Goal: Task Accomplishment & Management: Manage account settings

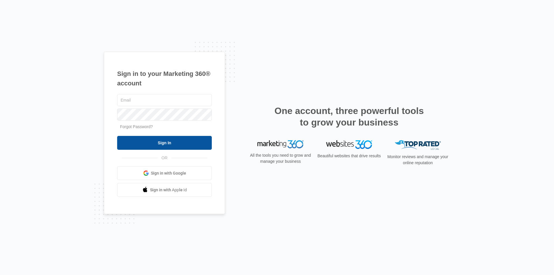
type input "[EMAIL_ADDRESS][DOMAIN_NAME]"
click at [161, 146] on input "Sign In" at bounding box center [164, 143] width 95 height 14
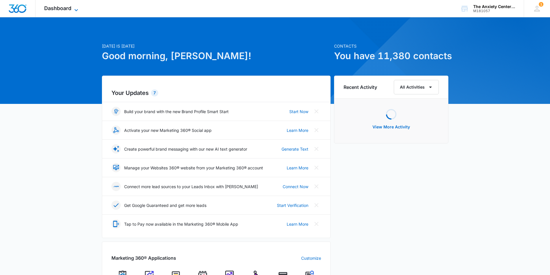
click at [77, 10] on icon at bounding box center [76, 10] width 7 height 7
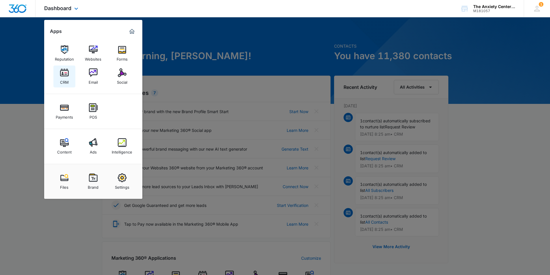
click at [64, 77] on img at bounding box center [64, 72] width 9 height 9
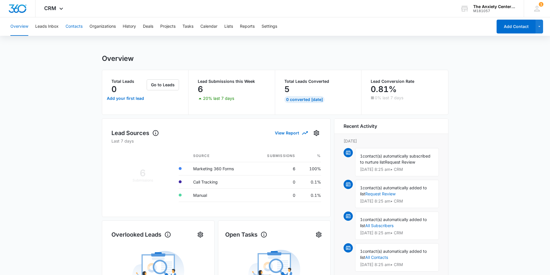
click at [71, 25] on button "Contacts" at bounding box center [74, 26] width 17 height 18
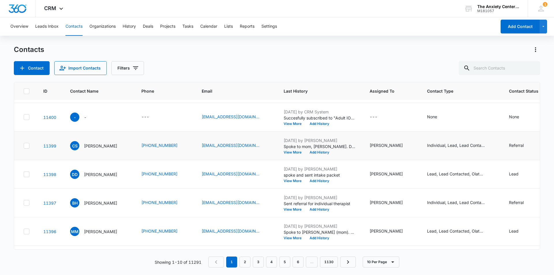
scroll to position [54, 0]
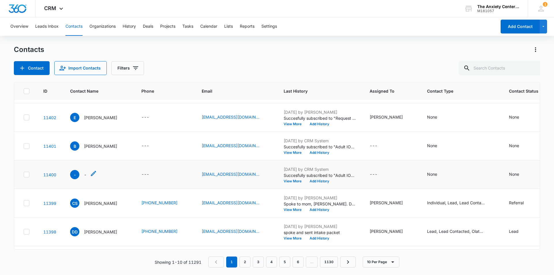
click at [86, 174] on p "-" at bounding box center [85, 175] width 3 height 6
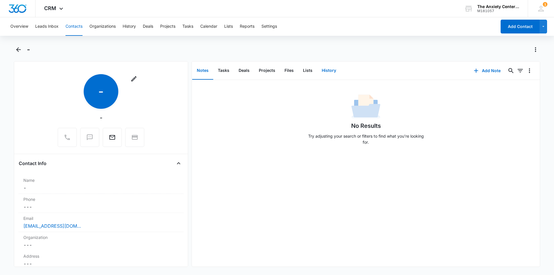
click at [324, 73] on button "History" at bounding box center [329, 71] width 24 height 18
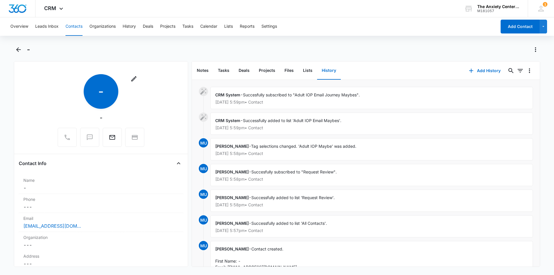
scroll to position [45, 0]
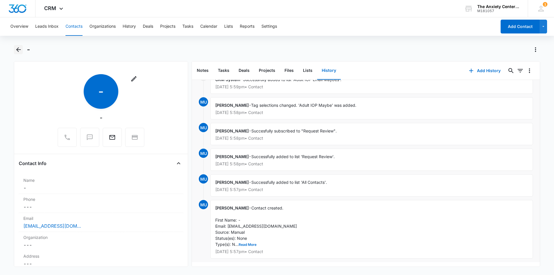
click at [18, 51] on icon "Back" at bounding box center [18, 49] width 5 height 5
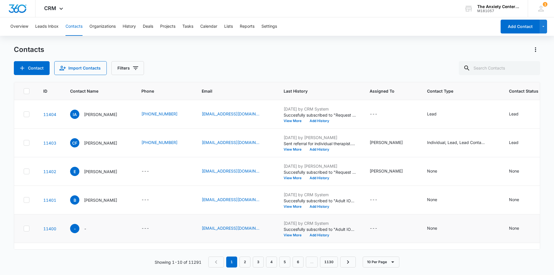
scroll to position [54, 0]
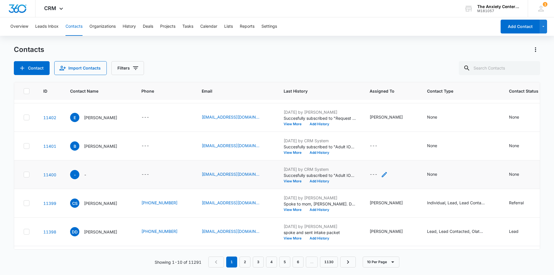
click at [381, 174] on icon "Assigned To - - Select to Edit Field" at bounding box center [384, 174] width 7 height 7
click at [377, 135] on td "---" at bounding box center [391, 146] width 57 height 29
click at [382, 174] on icon "Assigned To - - Select to Edit Field" at bounding box center [384, 174] width 5 height 5
click at [369, 138] on div at bounding box center [362, 137] width 23 height 7
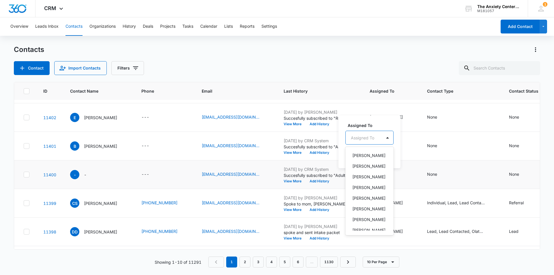
scroll to position [115, 0]
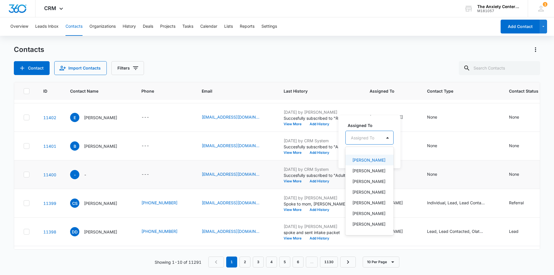
click at [371, 163] on p "Melissa Umscheid" at bounding box center [369, 160] width 33 height 6
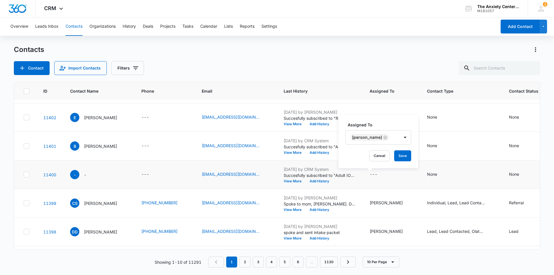
click at [385, 117] on div "Assigned To Melissa Umscheid Cancel Save" at bounding box center [379, 141] width 80 height 53
click at [403, 156] on button "Save" at bounding box center [402, 155] width 17 height 11
click at [90, 146] on p "Bridgette" at bounding box center [100, 146] width 33 height 6
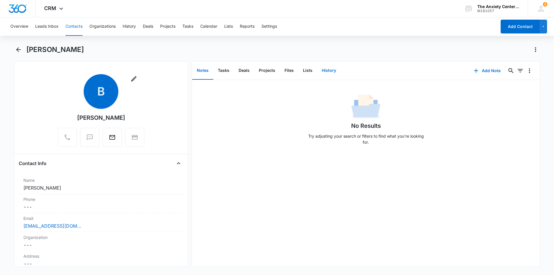
click at [327, 66] on button "History" at bounding box center [329, 71] width 24 height 18
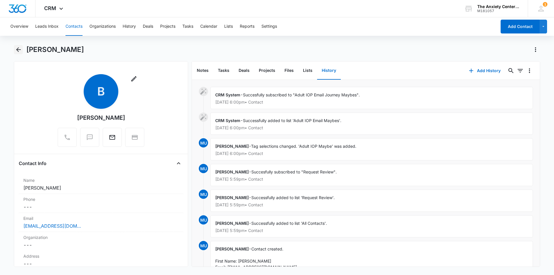
click at [20, 49] on icon "Back" at bounding box center [18, 49] width 7 height 7
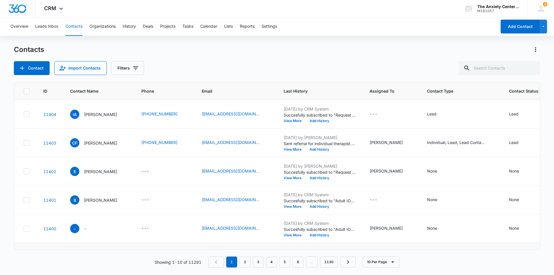
scroll to position [54, 0]
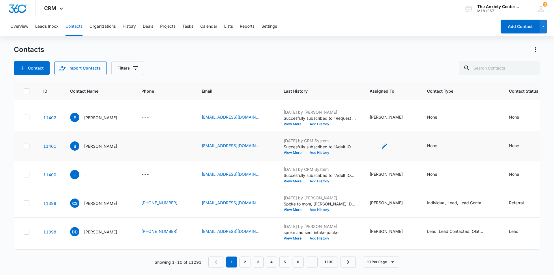
click at [382, 145] on icon "Assigned To - - Select to Edit Field" at bounding box center [384, 145] width 5 height 5
click at [368, 110] on td "Melissa Umscheid" at bounding box center [391, 117] width 57 height 29
click at [381, 147] on icon "Assigned To - - Select to Edit Field" at bounding box center [384, 146] width 7 height 7
click at [372, 112] on div at bounding box center [362, 109] width 23 height 7
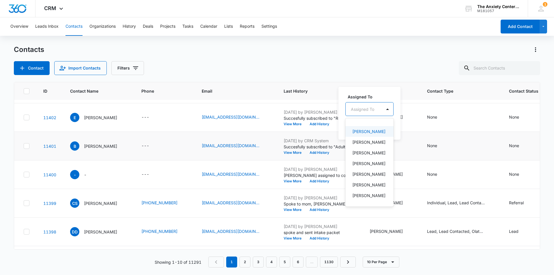
click at [367, 135] on p "Melissa Umscheid" at bounding box center [369, 131] width 33 height 6
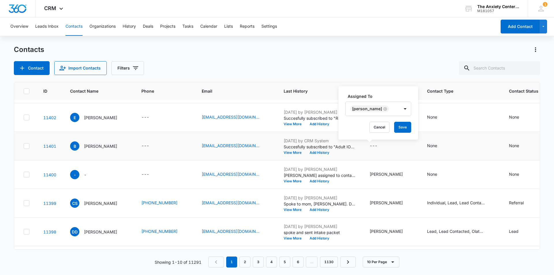
click at [389, 93] on div "Assigned To Melissa Umscheid Cancel Save" at bounding box center [379, 112] width 80 height 53
click at [406, 128] on button "Save" at bounding box center [402, 127] width 17 height 11
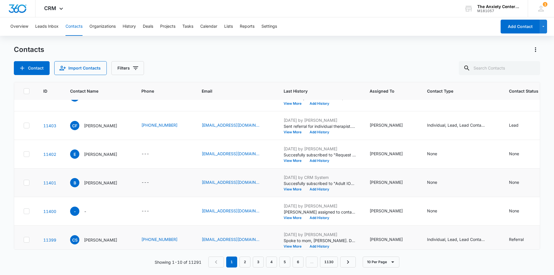
scroll to position [0, 0]
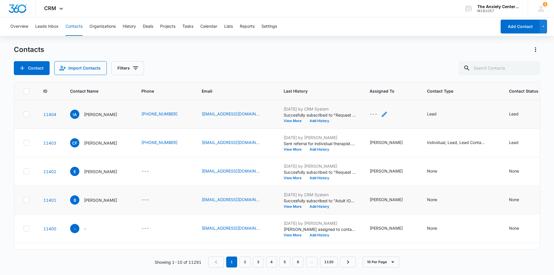
click at [382, 115] on icon "Assigned To - - Select to Edit Field" at bounding box center [384, 114] width 5 height 5
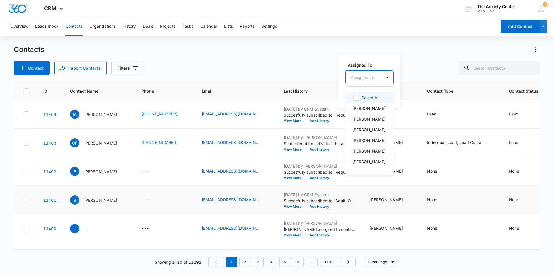
click at [374, 74] on div at bounding box center [362, 77] width 23 height 7
click at [372, 107] on p "Erika Marker" at bounding box center [369, 108] width 33 height 6
click at [378, 65] on label "Assigned To" at bounding box center [381, 64] width 66 height 6
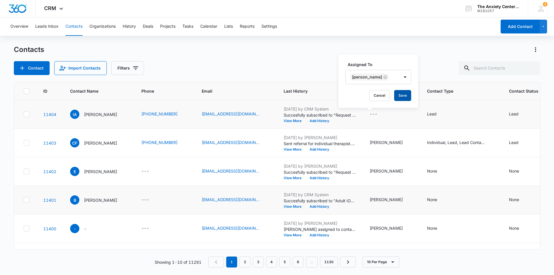
click at [396, 92] on button "Save" at bounding box center [402, 95] width 17 height 11
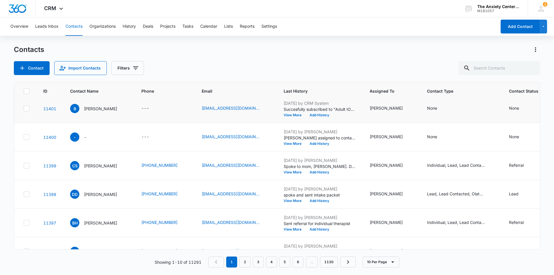
scroll to position [141, 0]
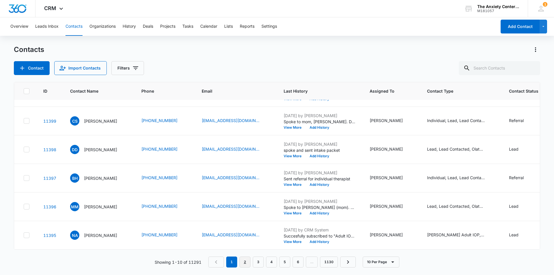
click at [245, 262] on link "2" at bounding box center [245, 262] width 11 height 11
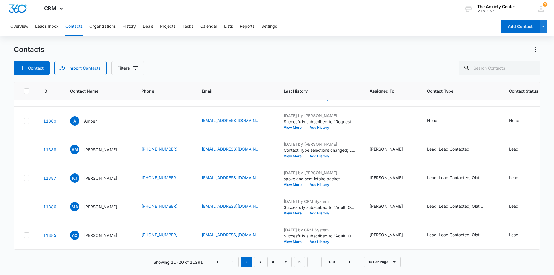
scroll to position [83, 0]
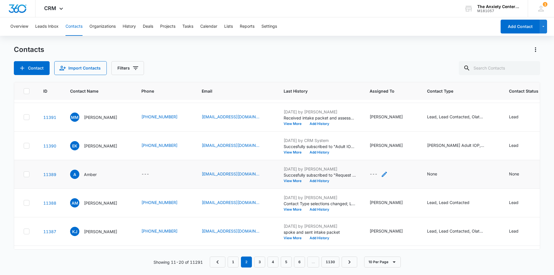
click at [381, 175] on icon "Assigned To - - Select to Edit Field" at bounding box center [384, 174] width 7 height 7
click at [373, 136] on div at bounding box center [367, 137] width 23 height 7
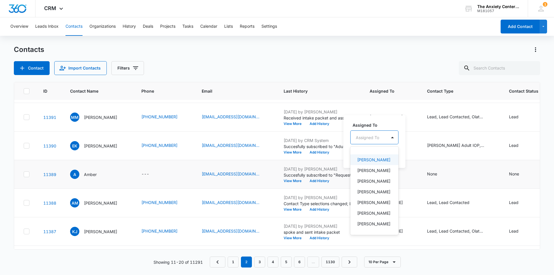
click at [374, 163] on p "Melissa Umscheid" at bounding box center [373, 160] width 33 height 6
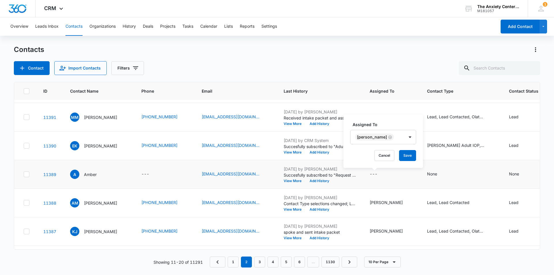
drag, startPoint x: 398, startPoint y: 121, endPoint x: 407, endPoint y: 149, distance: 29.3
click at [399, 121] on div "Assigned To Melissa Umscheid Cancel Save" at bounding box center [384, 141] width 80 height 53
click at [410, 155] on button "Save" at bounding box center [407, 155] width 17 height 11
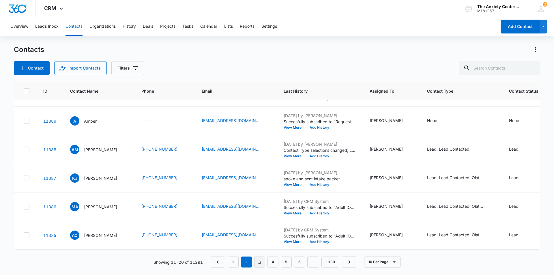
click at [262, 261] on link "3" at bounding box center [259, 262] width 11 height 11
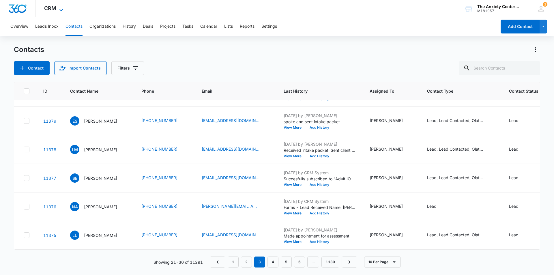
click at [61, 7] on icon at bounding box center [61, 10] width 7 height 7
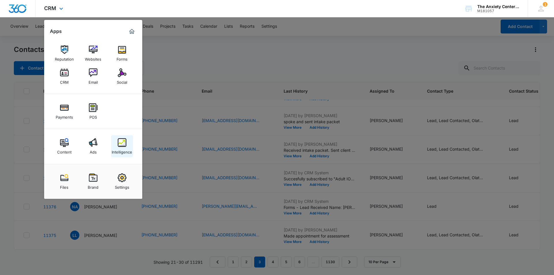
click at [123, 143] on img at bounding box center [122, 142] width 9 height 9
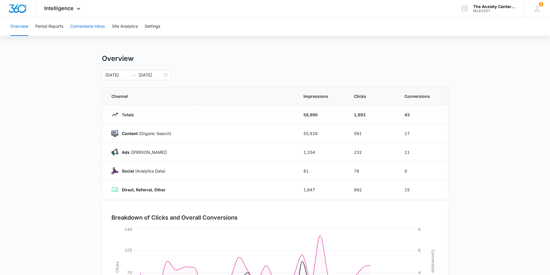
click at [89, 26] on button "Conversions Inbox" at bounding box center [87, 26] width 35 height 18
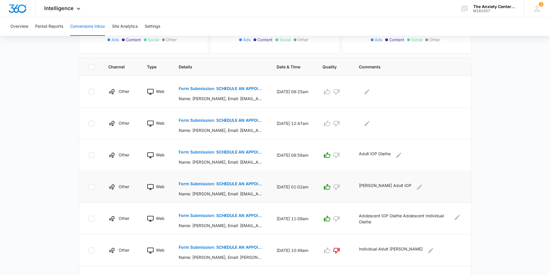
scroll to position [115, 0]
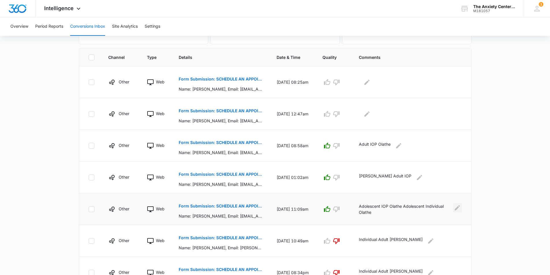
click at [456, 207] on icon "Edit Comments" at bounding box center [457, 207] width 7 height 7
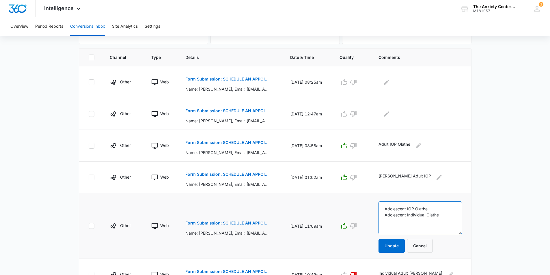
drag, startPoint x: 398, startPoint y: 209, endPoint x: 430, endPoint y: 207, distance: 32.1
click at [445, 207] on textarea "Adolescent IOP Olathe Adolescent Individual Olathe" at bounding box center [419, 218] width 83 height 33
click at [432, 247] on button "Cancel" at bounding box center [420, 246] width 26 height 14
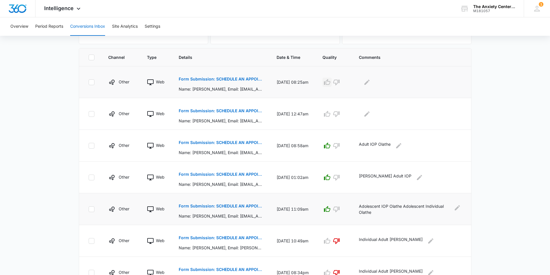
click at [331, 83] on icon "button" at bounding box center [327, 82] width 7 height 7
click at [370, 80] on icon "Edit Comments" at bounding box center [366, 82] width 7 height 7
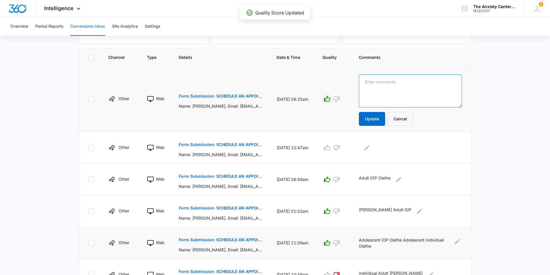
paste textarea "Adolescent IOP Olathe"
type textarea "Adolescent IOP Olathe"
click at [375, 124] on button "Update" at bounding box center [372, 119] width 26 height 14
click at [375, 119] on button "Update" at bounding box center [372, 119] width 26 height 14
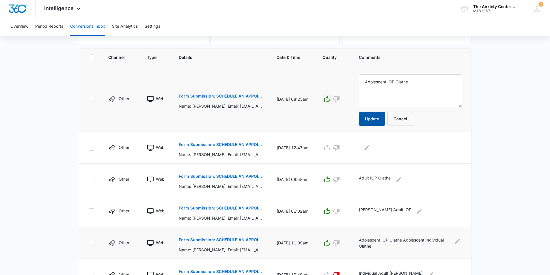
click at [375, 119] on button "Update" at bounding box center [372, 119] width 26 height 14
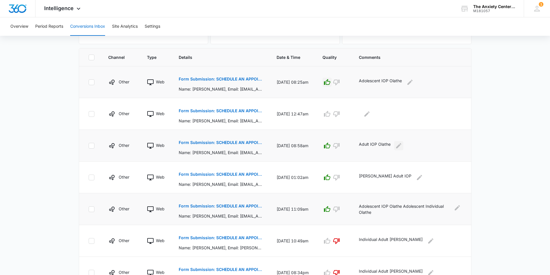
click at [402, 148] on icon "Edit Comments" at bounding box center [398, 145] width 7 height 7
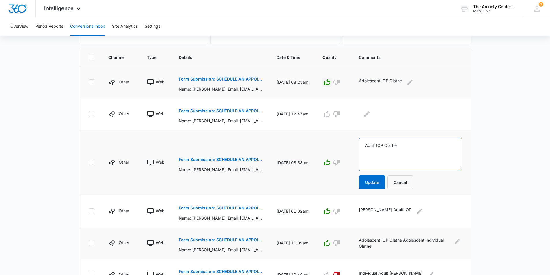
drag, startPoint x: 372, startPoint y: 148, endPoint x: 419, endPoint y: 147, distance: 46.5
click at [419, 147] on textarea "Adult IOP Olathe" at bounding box center [410, 154] width 103 height 33
click at [407, 181] on button "Cancel" at bounding box center [400, 183] width 26 height 14
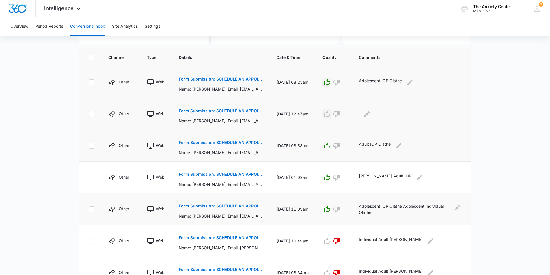
click at [331, 113] on icon "button" at bounding box center [327, 114] width 7 height 7
click at [370, 115] on icon "Edit Comments" at bounding box center [366, 114] width 7 height 7
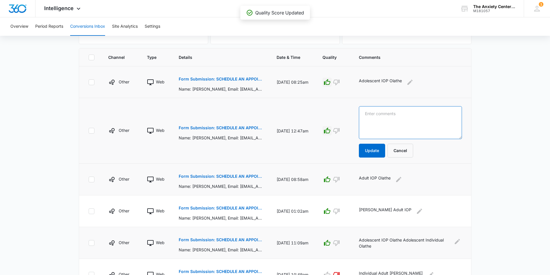
paste textarea "Adult IOP Olathe"
type textarea "Adult IOP Olathe"
click at [378, 154] on button "Update" at bounding box center [372, 151] width 26 height 14
click at [378, 149] on button "Update" at bounding box center [372, 151] width 26 height 14
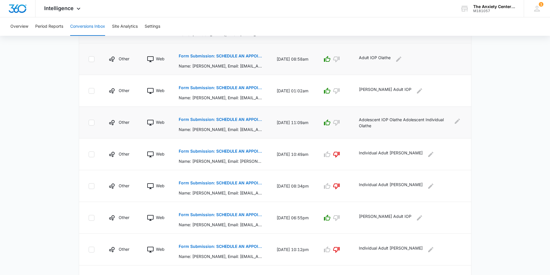
scroll to position [242, 0]
